Goal: Task Accomplishment & Management: Manage account settings

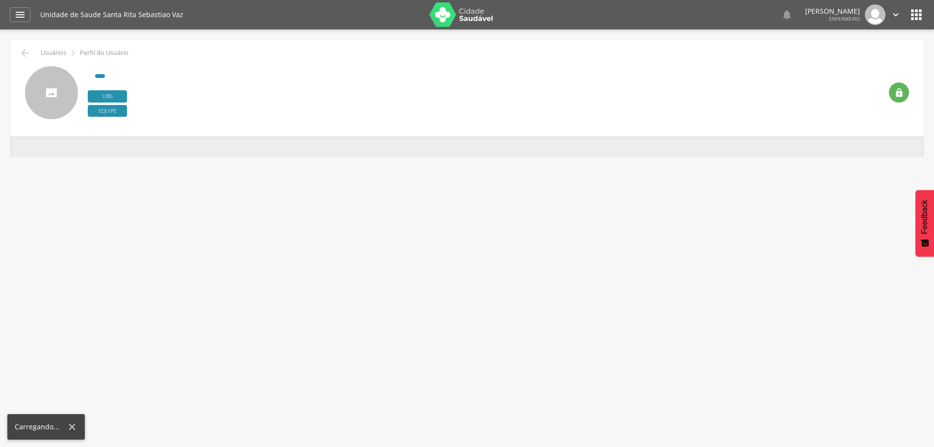
scroll to position [29, 0]
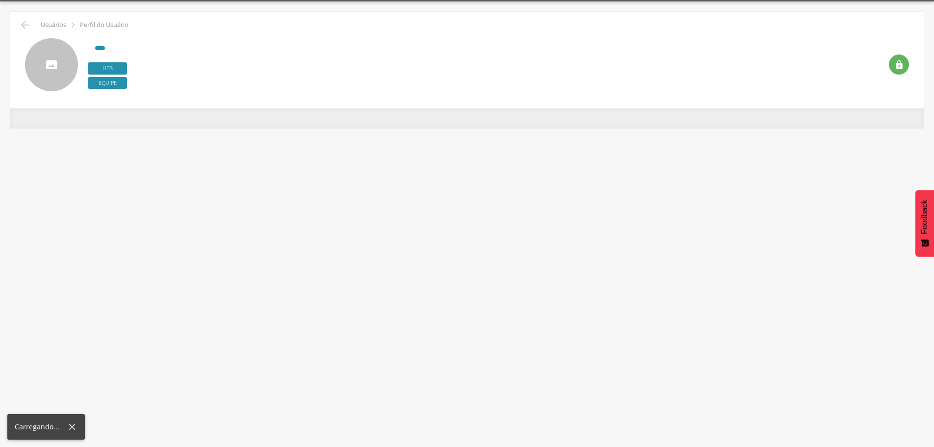
scroll to position [29, 0]
